Goal: Task Accomplishment & Management: Manage account settings

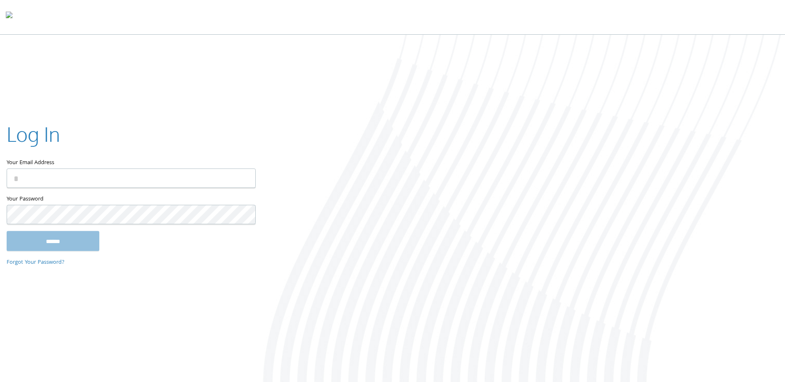
type input "**********"
click at [79, 244] on input "******" at bounding box center [53, 241] width 93 height 20
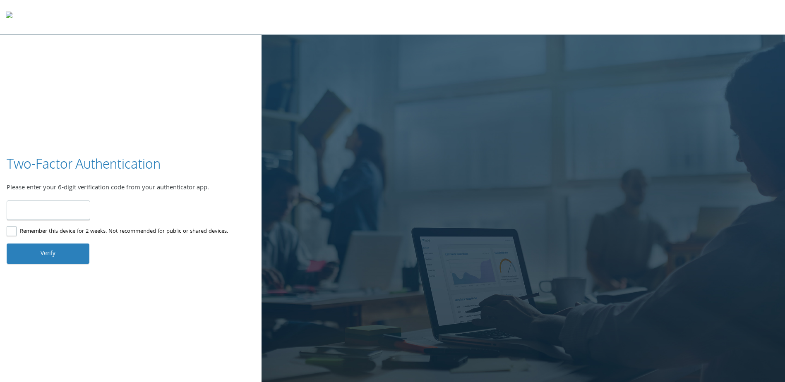
click at [29, 208] on input "number" at bounding box center [49, 210] width 84 height 19
type input "******"
